Goal: Transaction & Acquisition: Purchase product/service

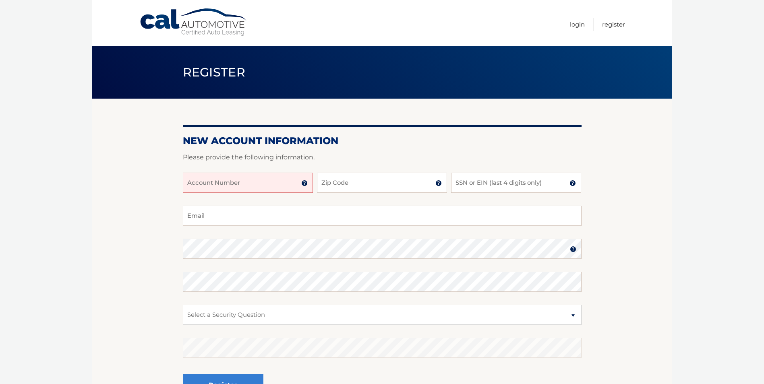
click at [257, 184] on input "Account Number" at bounding box center [248, 183] width 130 height 20
type input "44456024831"
click at [420, 178] on input "Zip Code" at bounding box center [382, 183] width 130 height 20
type input "14612"
click at [484, 186] on input "SSN or EIN (last 4 digits only)" at bounding box center [516, 183] width 130 height 20
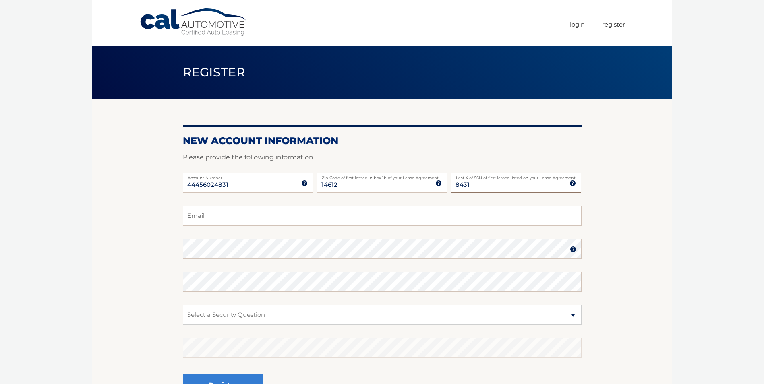
type input "8431"
click at [370, 221] on input "Email" at bounding box center [382, 216] width 399 height 20
type input "[EMAIL_ADDRESS][DOMAIN_NAME]"
click at [257, 310] on select "Select a Security Question What was the name of your elementary school? What is…" at bounding box center [382, 315] width 399 height 20
select select "2"
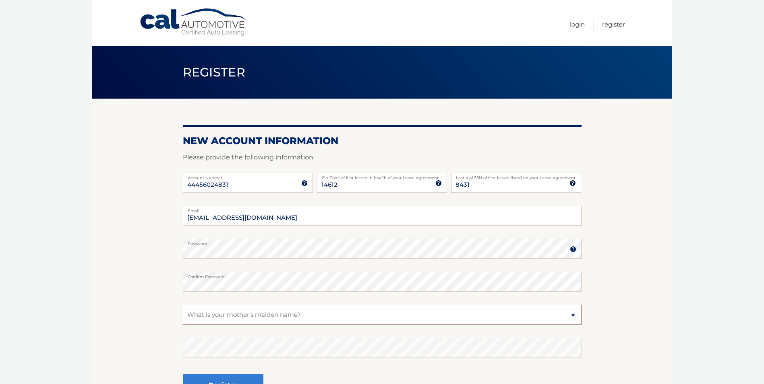
click at [183, 305] on select "Select a Security Question What was the name of your elementary school? What is…" at bounding box center [382, 315] width 399 height 20
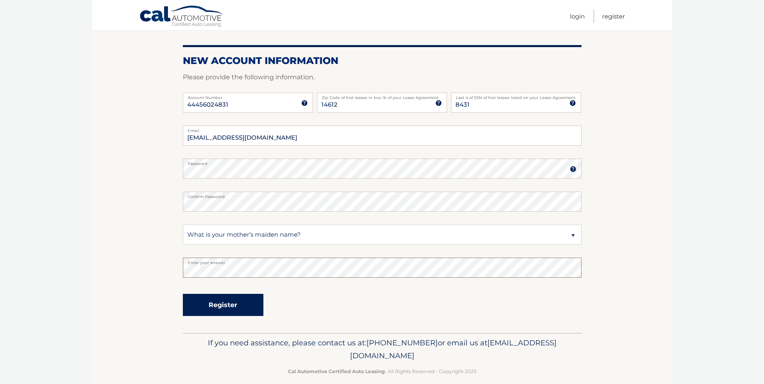
scroll to position [81, 0]
click at [234, 305] on button "Register" at bounding box center [223, 305] width 81 height 22
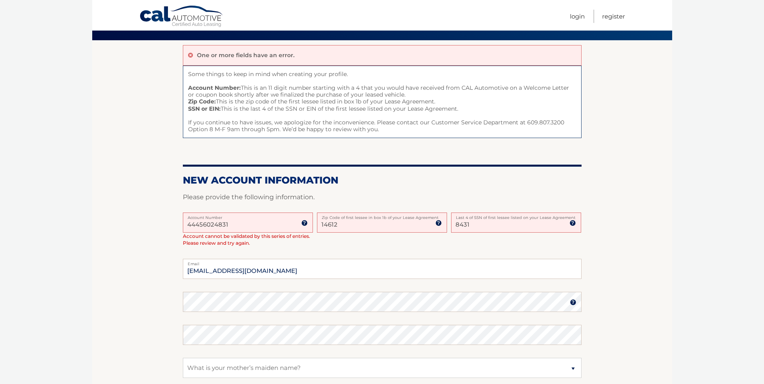
scroll to position [40, 0]
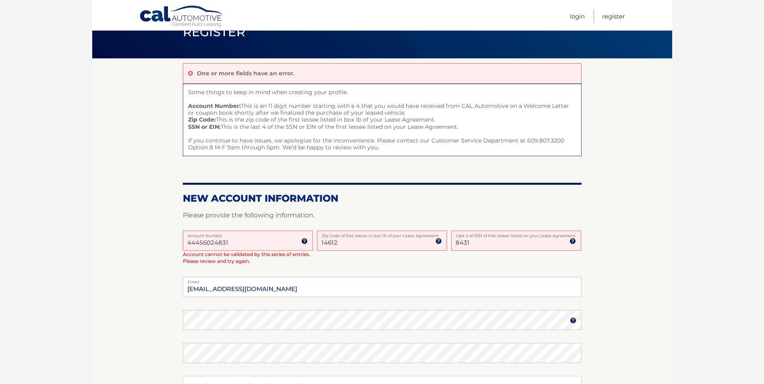
click at [199, 244] on input "44456024831" at bounding box center [248, 241] width 130 height 20
click at [211, 243] on input "44456024831" at bounding box center [248, 241] width 130 height 20
drag, startPoint x: 462, startPoint y: 243, endPoint x: 480, endPoint y: 246, distance: 18.3
click at [480, 246] on input "8431" at bounding box center [516, 241] width 130 height 20
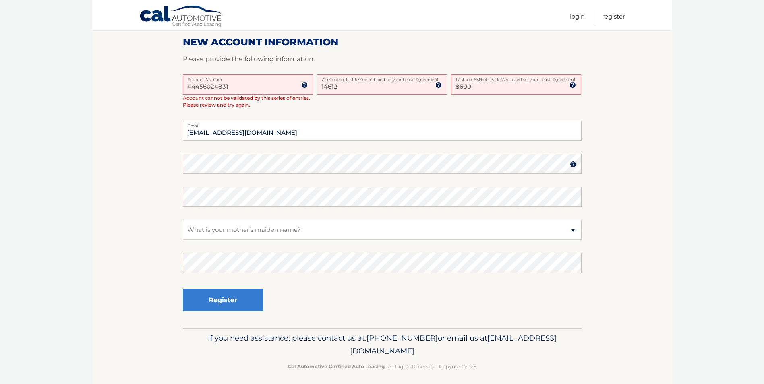
scroll to position [201, 0]
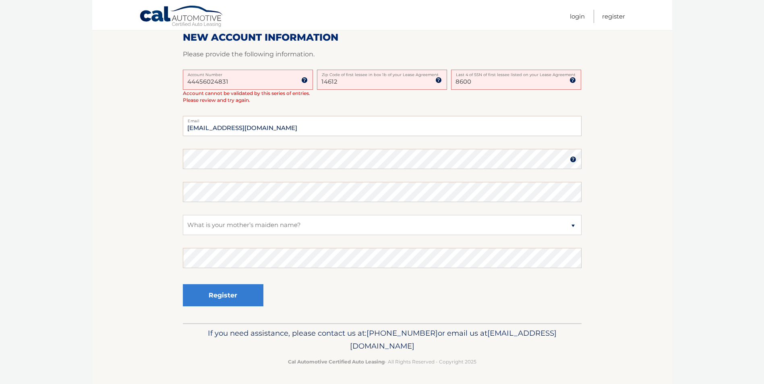
type input "8600"
click at [183, 284] on button "Register" at bounding box center [223, 295] width 81 height 22
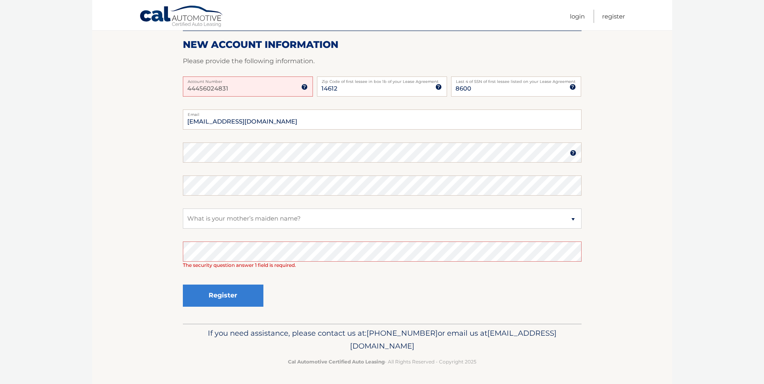
scroll to position [122, 0]
click at [236, 287] on button "Register" at bounding box center [223, 295] width 81 height 22
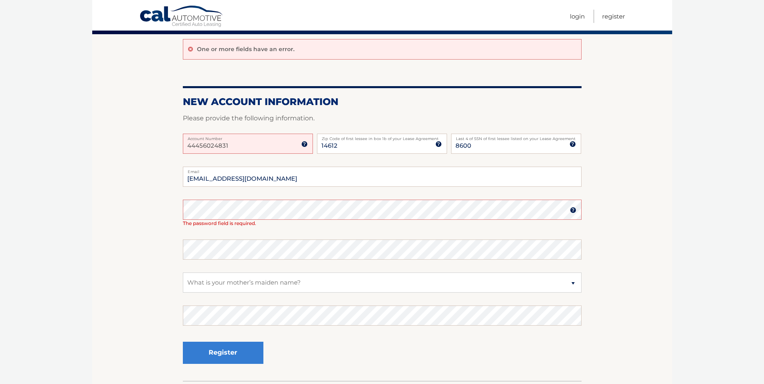
scroll to position [81, 0]
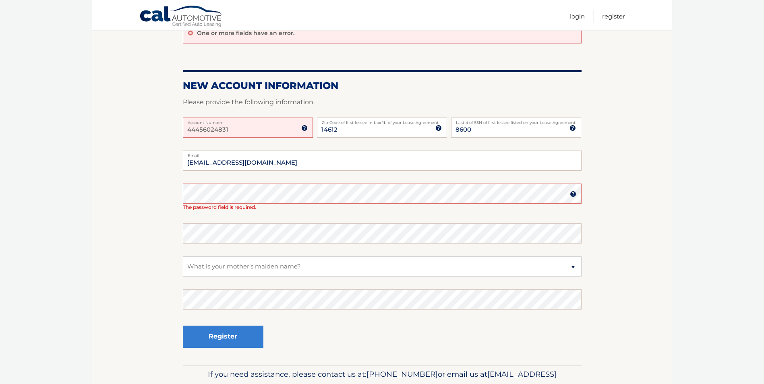
click at [305, 130] on img at bounding box center [304, 128] width 6 height 6
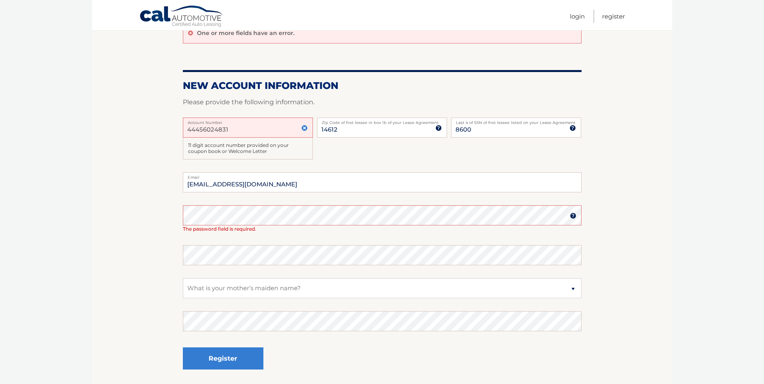
click at [199, 129] on input "44456024831" at bounding box center [248, 128] width 130 height 20
click at [209, 130] on input "44456024831" at bounding box center [248, 128] width 130 height 20
click at [220, 131] on input "44456024831" at bounding box center [248, 128] width 130 height 20
click at [230, 130] on input "44456024831" at bounding box center [248, 128] width 130 height 20
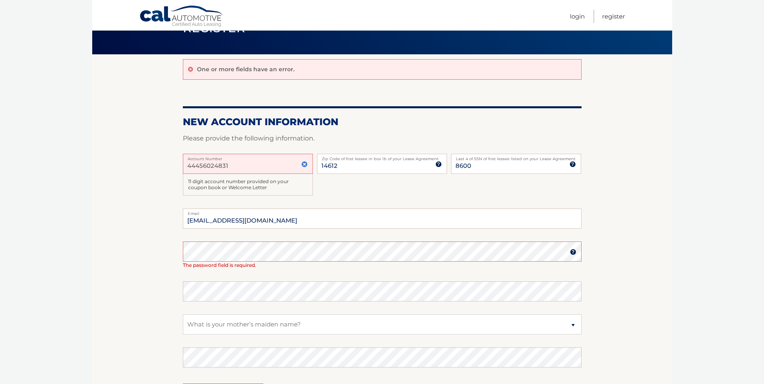
scroll to position [0, 0]
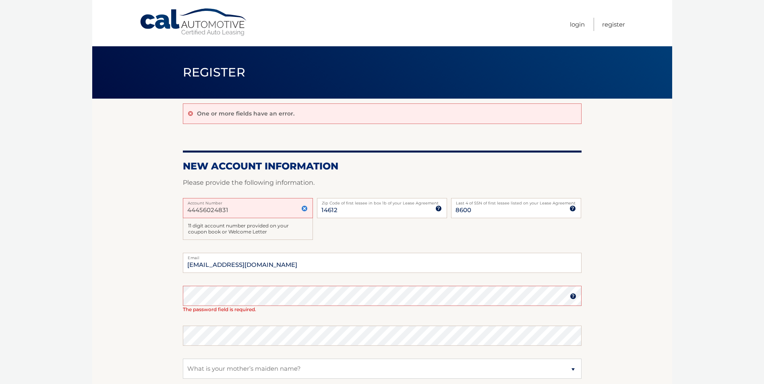
drag, startPoint x: 242, startPoint y: 209, endPoint x: 169, endPoint y: 210, distance: 72.9
click at [169, 210] on section "One or more fields have an error. New Account Information Please provide the fo…" at bounding box center [382, 283] width 580 height 369
type input "44456024831"
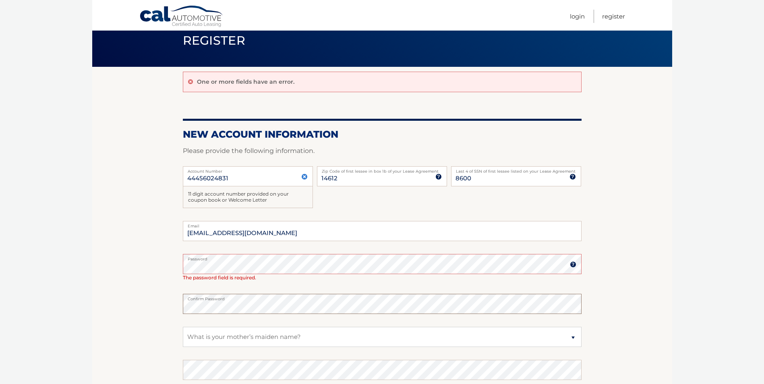
scroll to position [81, 0]
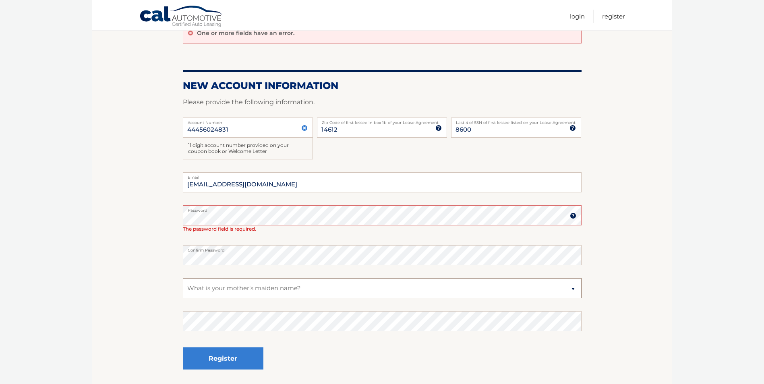
click at [242, 288] on select "Select a Security Question What was the name of your elementary school? What is…" at bounding box center [382, 288] width 399 height 20
click at [183, 278] on select "Select a Security Question What was the name of your elementary school? What is…" at bounding box center [382, 288] width 399 height 20
click at [239, 353] on button "Register" at bounding box center [223, 359] width 81 height 22
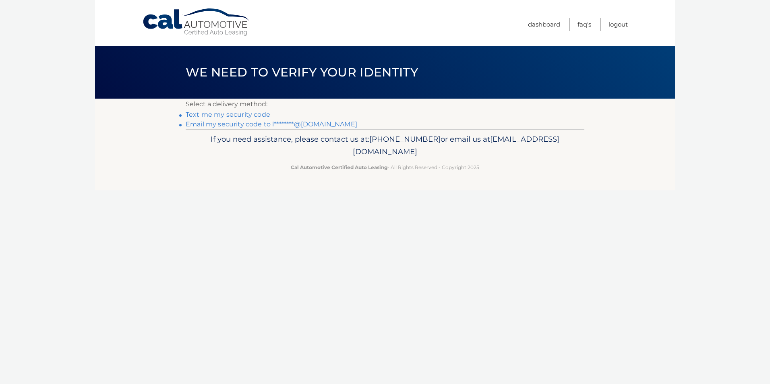
click at [233, 125] on link "Email my security code to l********@yahoo.com" at bounding box center [272, 124] width 172 height 8
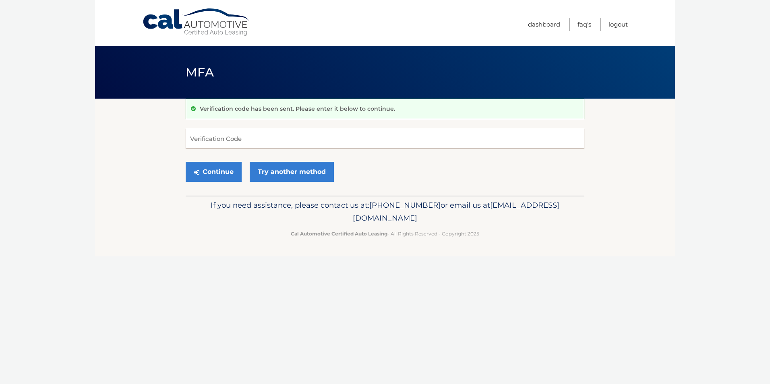
click at [270, 138] on input "Verification Code" at bounding box center [385, 139] width 399 height 20
type input "725712"
click at [225, 174] on button "Continue" at bounding box center [214, 172] width 56 height 20
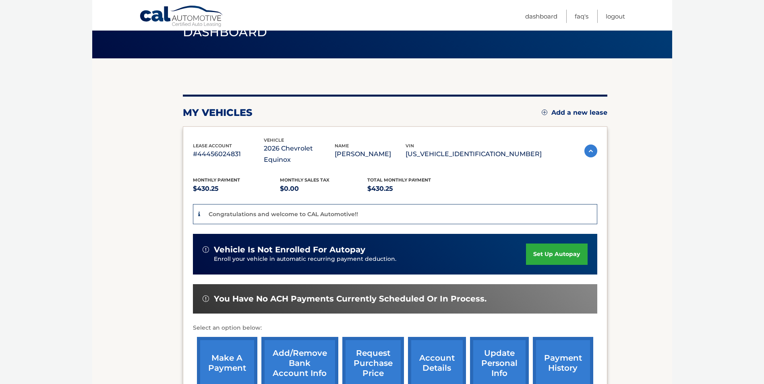
scroll to position [81, 0]
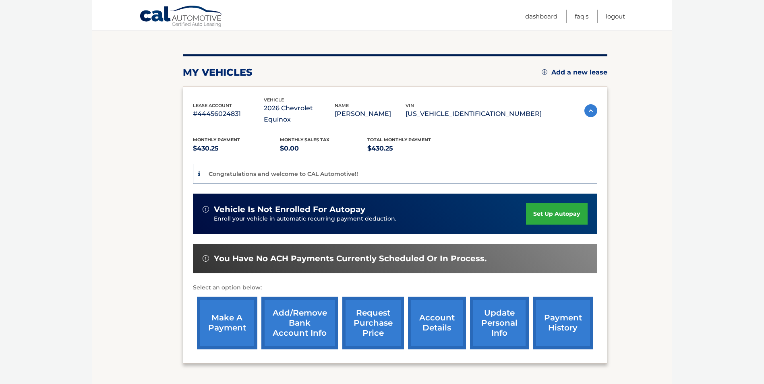
click at [301, 306] on link "Add/Remove bank account info" at bounding box center [299, 323] width 77 height 53
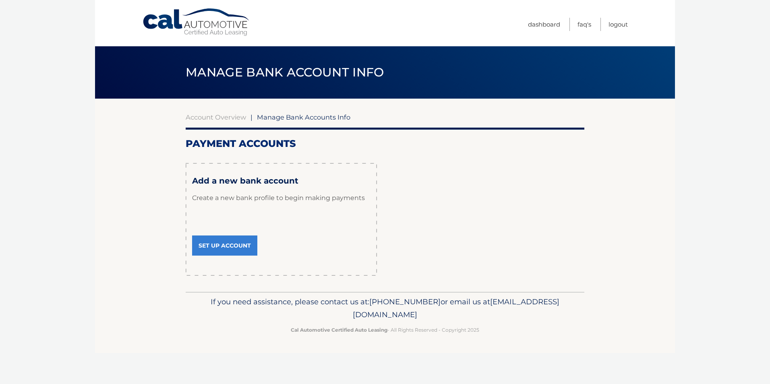
click at [248, 239] on link "Set Up Account" at bounding box center [224, 246] width 65 height 20
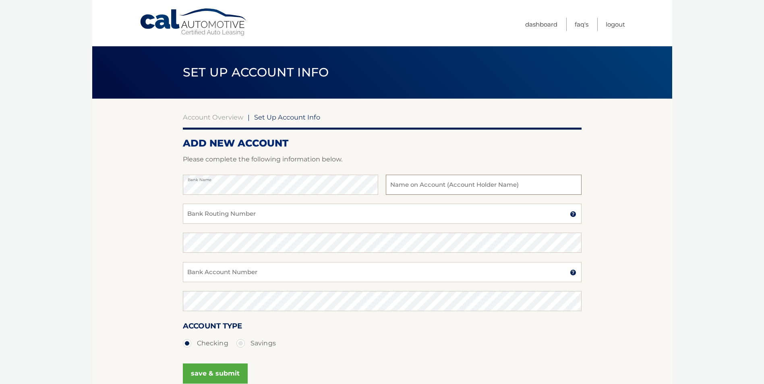
click at [435, 184] on input "text" at bounding box center [483, 185] width 195 height 20
type input "[PERSON_NAME]"
click at [282, 217] on input "Bank Routing Number" at bounding box center [382, 214] width 399 height 20
type input "322278073"
click at [229, 265] on input "Bank Account Number" at bounding box center [382, 272] width 399 height 20
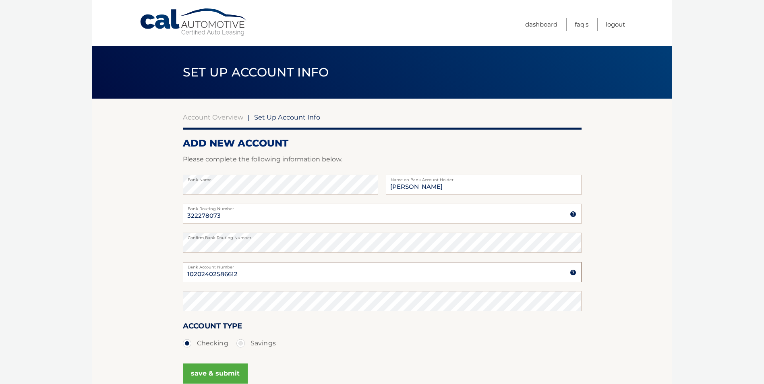
type input "10202402586612"
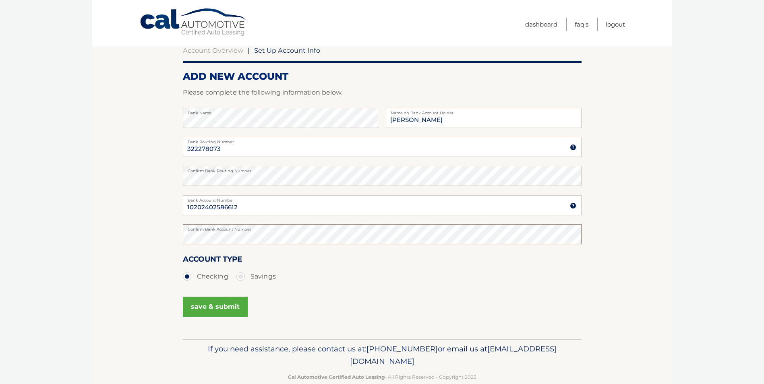
scroll to position [83, 0]
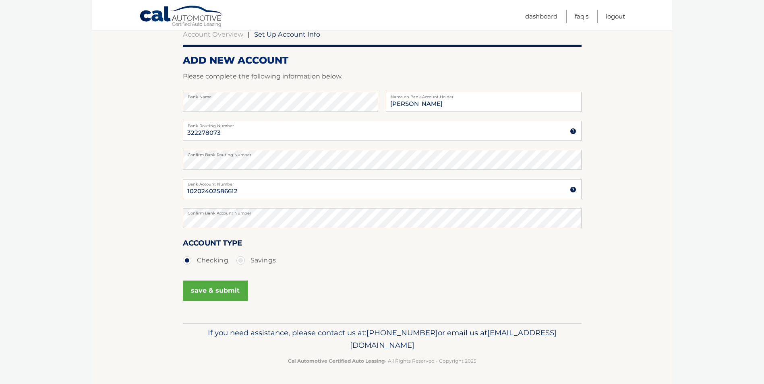
click at [221, 290] on button "save & submit" at bounding box center [215, 291] width 65 height 20
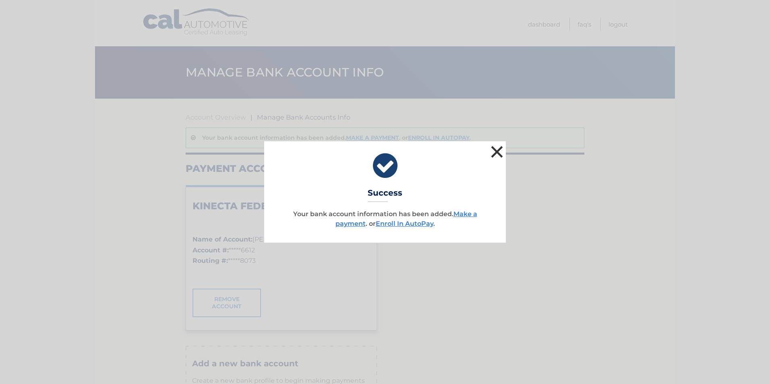
click at [498, 154] on button "×" at bounding box center [497, 152] width 16 height 16
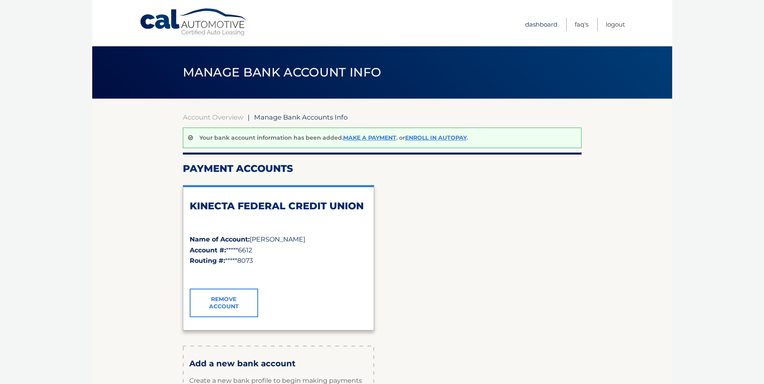
click at [542, 22] on link "Dashboard" at bounding box center [541, 24] width 32 height 13
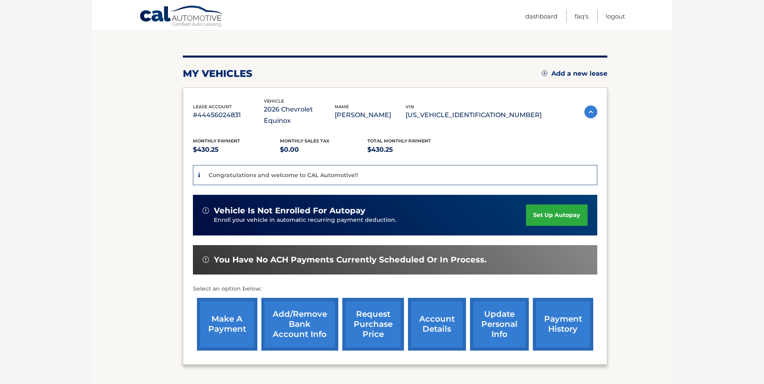
scroll to position [81, 0]
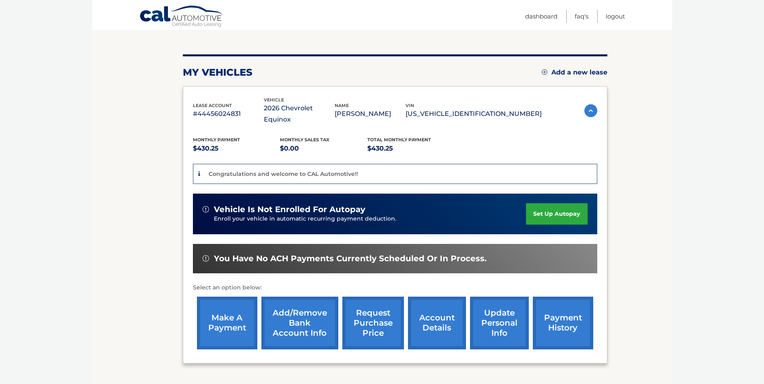
click at [222, 314] on link "make a payment" at bounding box center [227, 323] width 60 height 53
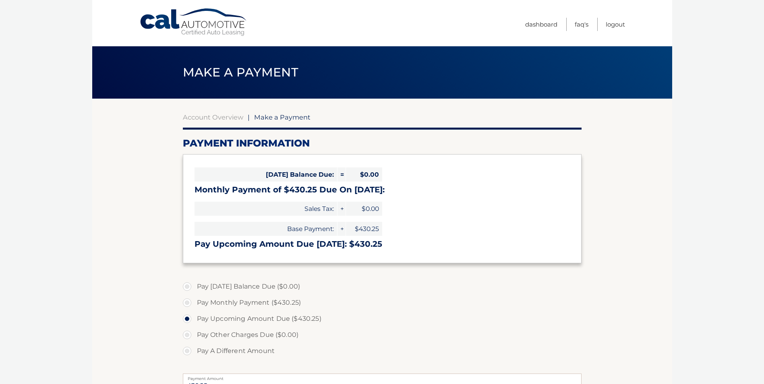
select select "ZWU2ZDU4ZWQtMmFjMS00M2Q2LWE3MjgtZWFkM2I2MDUwY2Vk"
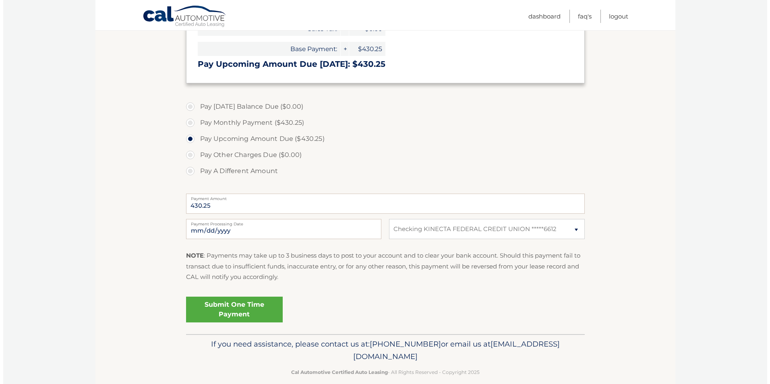
scroll to position [191, 0]
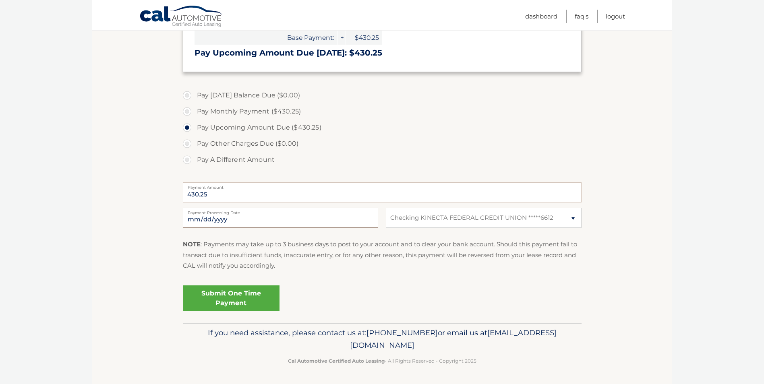
click at [310, 218] on input "[DATE]" at bounding box center [280, 218] width 195 height 20
click at [227, 220] on input "[DATE]" at bounding box center [280, 218] width 195 height 20
type input "2025-10-20"
click at [186, 112] on label "Pay Monthly Payment ($430.25)" at bounding box center [382, 112] width 399 height 16
click at [186, 112] on input "Pay Monthly Payment ($430.25)" at bounding box center [190, 110] width 8 height 13
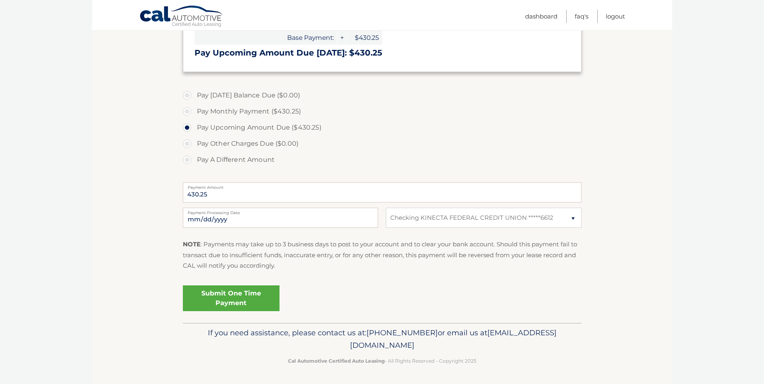
radio input "true"
click at [254, 293] on link "Submit One Time Payment" at bounding box center [231, 299] width 97 height 26
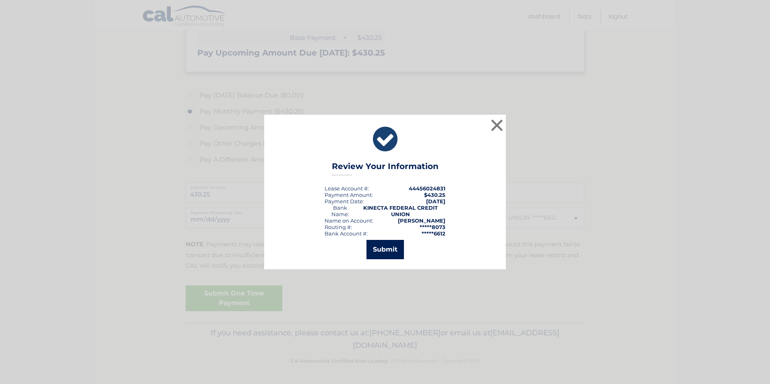
click at [379, 248] on button "Submit" at bounding box center [385, 249] width 37 height 19
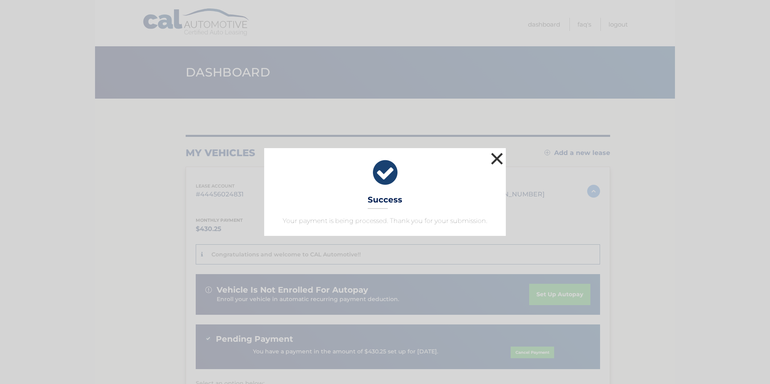
click at [497, 157] on button "×" at bounding box center [497, 159] width 16 height 16
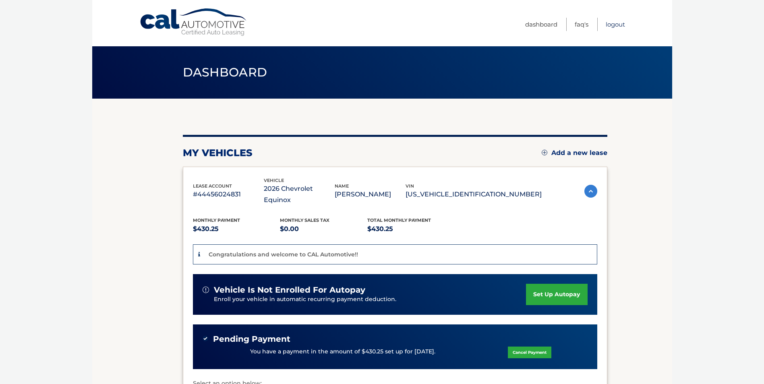
click at [613, 23] on link "Logout" at bounding box center [615, 24] width 19 height 13
